Goal: Information Seeking & Learning: Learn about a topic

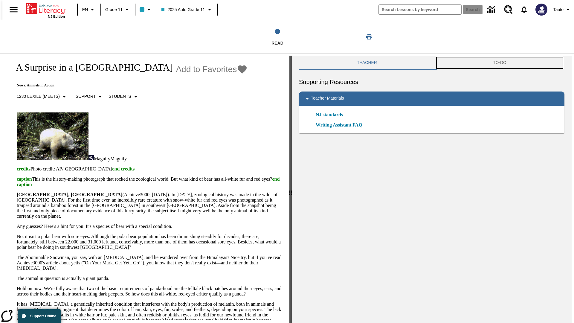
click at [501, 63] on button "TO-DO" at bounding box center [499, 63] width 129 height 14
